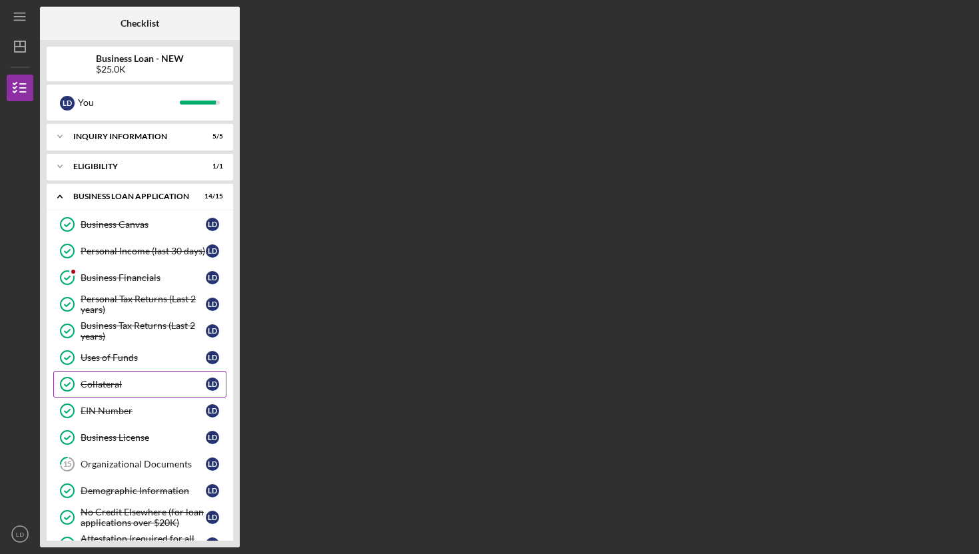
click at [142, 390] on link "Collateral Collateral [PERSON_NAME]" at bounding box center [139, 384] width 173 height 27
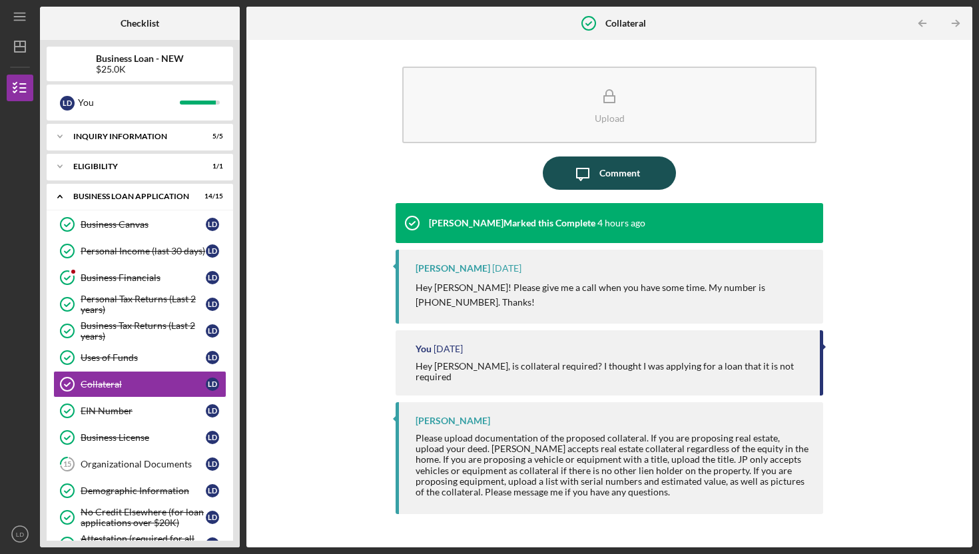
click at [591, 188] on icon "Icon/Message" at bounding box center [582, 172] width 33 height 33
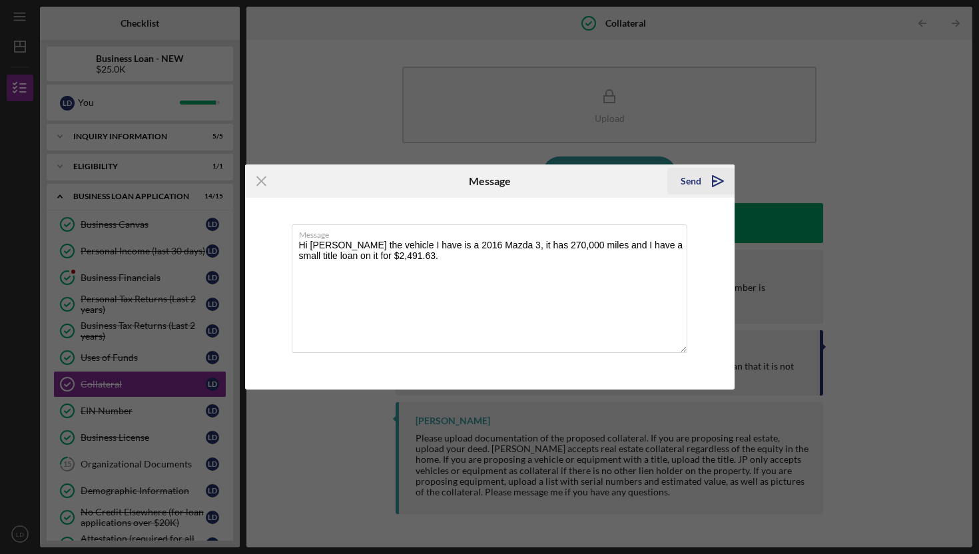
type textarea "Hi [PERSON_NAME] the vehicle I have is a 2016 Mazda 3, it has 270,000 miles and…"
click at [708, 176] on icon "Icon/icon-invite-send" at bounding box center [717, 180] width 33 height 33
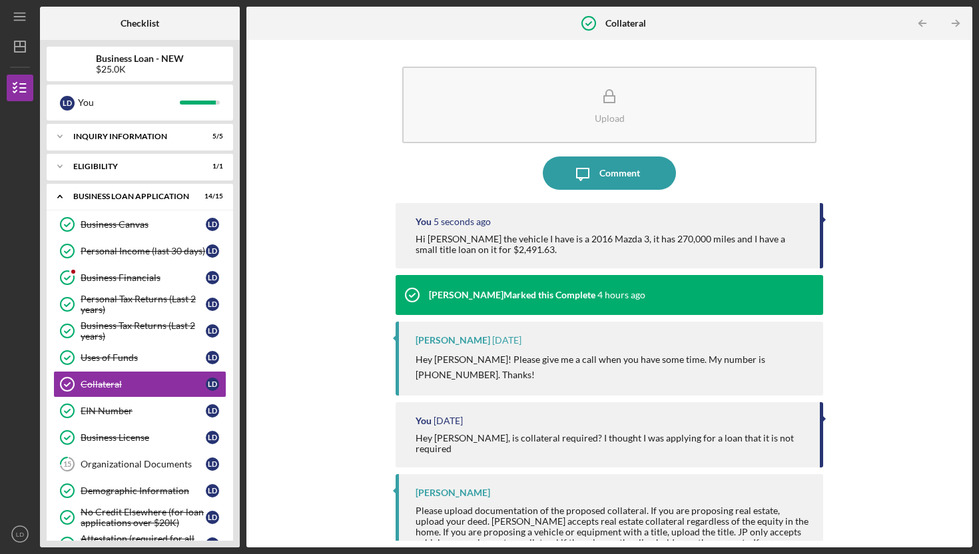
click at [875, 192] on div "Upload Icon/Message Comment You 5 seconds ago Hi [PERSON_NAME] the vehicle I ha…" at bounding box center [609, 294] width 712 height 494
